Goal: Transaction & Acquisition: Book appointment/travel/reservation

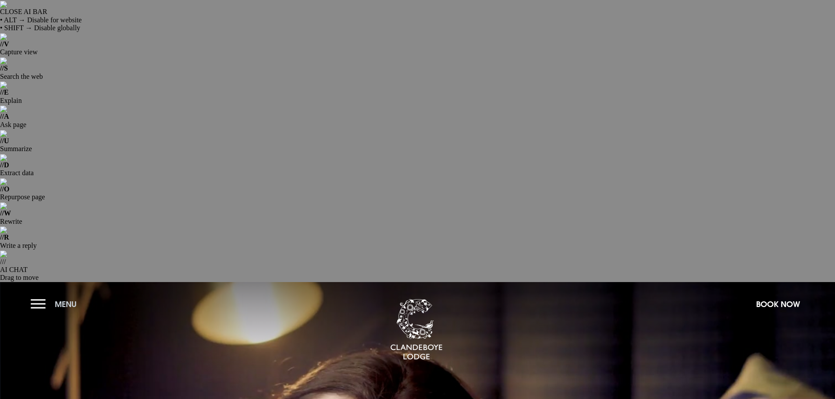
click at [42, 295] on button "Menu" at bounding box center [56, 304] width 50 height 19
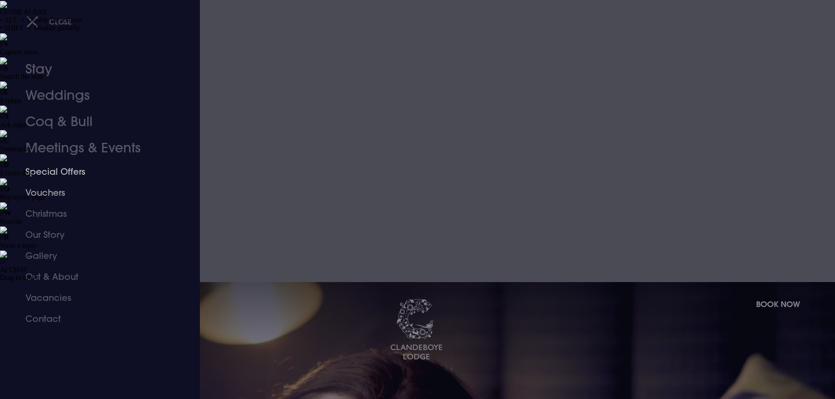
click at [54, 193] on link "Vouchers" at bounding box center [94, 192] width 138 height 21
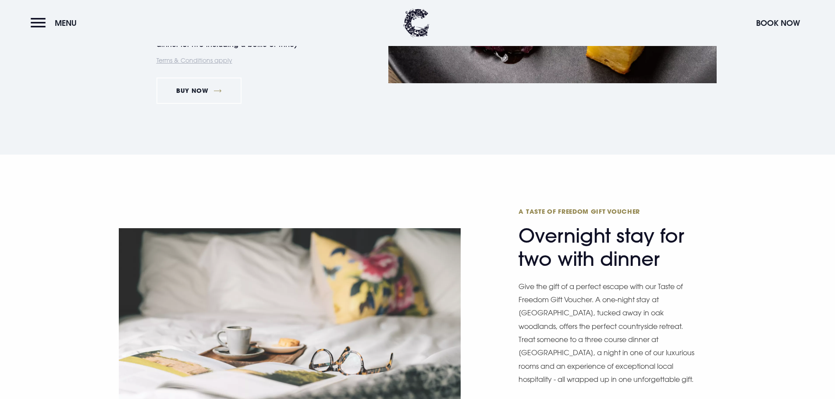
scroll to position [1490, 0]
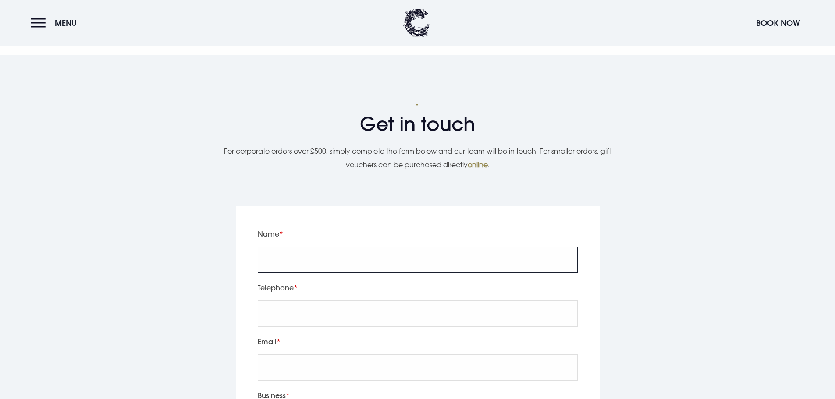
scroll to position [964, 0]
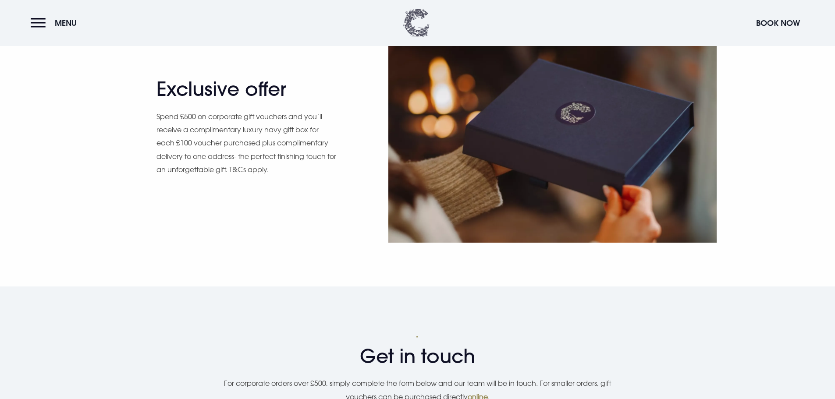
click at [408, 15] on img at bounding box center [416, 23] width 26 height 28
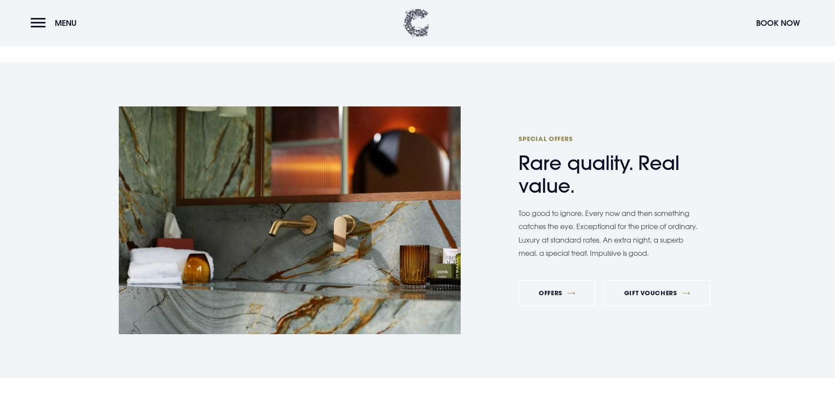
scroll to position [3350, 0]
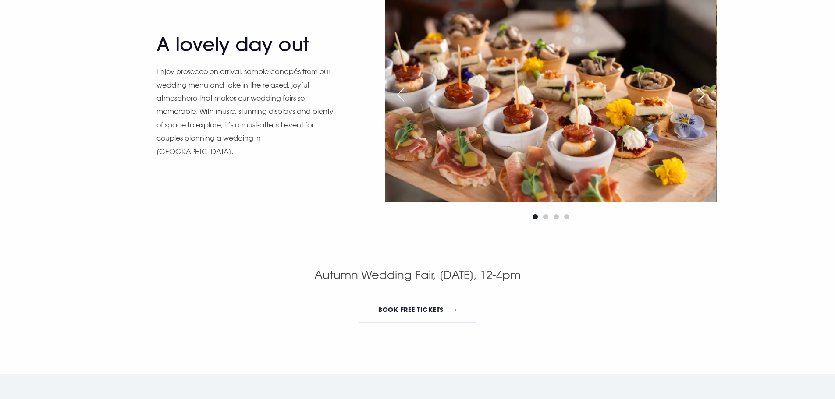
scroll to position [1709, 0]
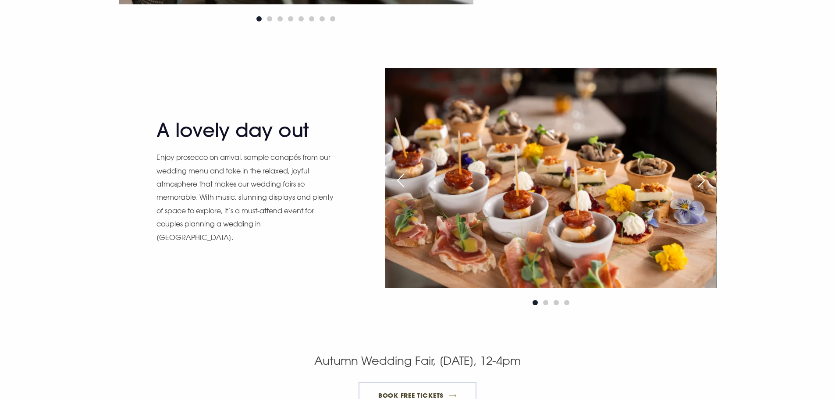
click at [437, 383] on link "BOOK FREE TICKETS" at bounding box center [417, 396] width 118 height 26
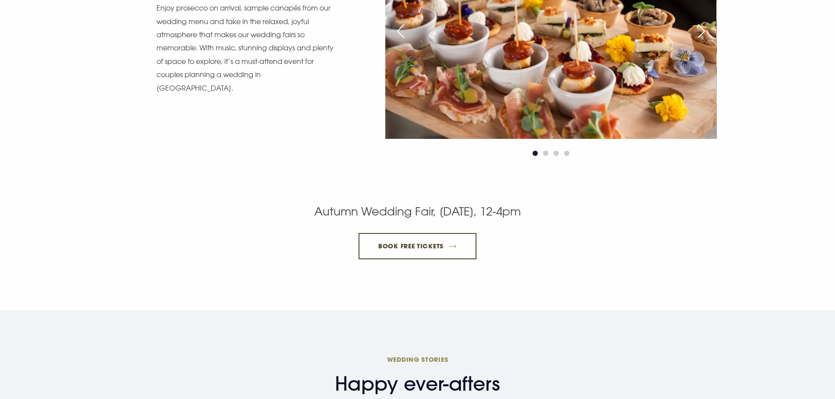
scroll to position [1884, 0]
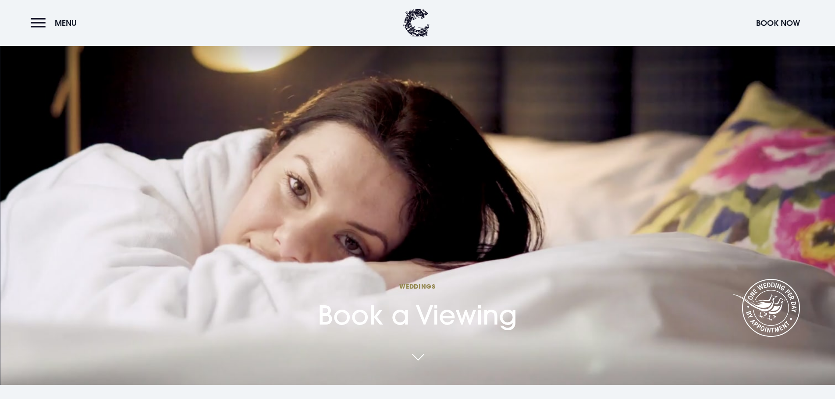
scroll to position [307, 0]
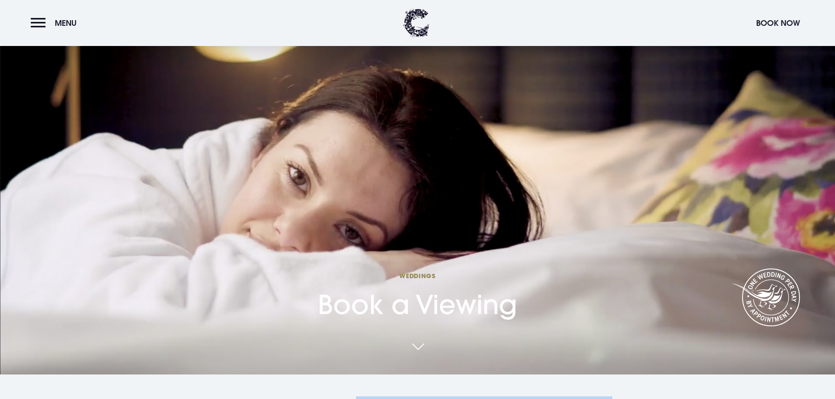
drag, startPoint x: 551, startPoint y: 147, endPoint x: 357, endPoint y: 130, distance: 194.5
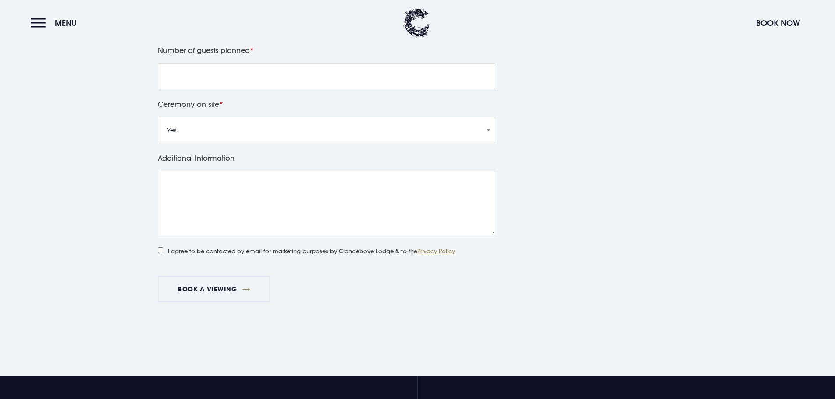
scroll to position [1008, 0]
